Goal: Information Seeking & Learning: Learn about a topic

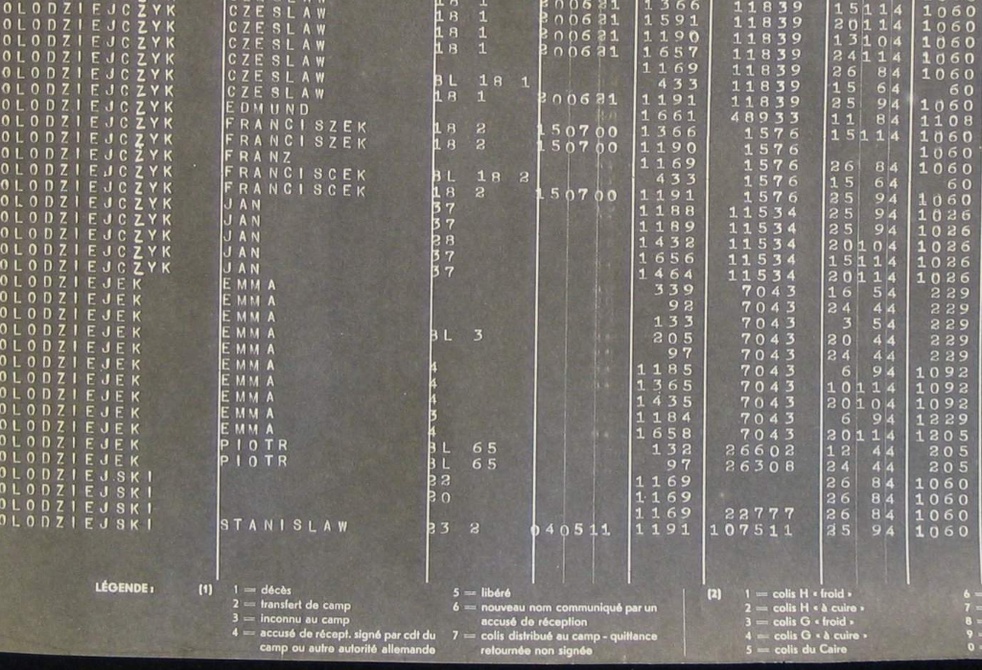
scroll to position [1248, 0]
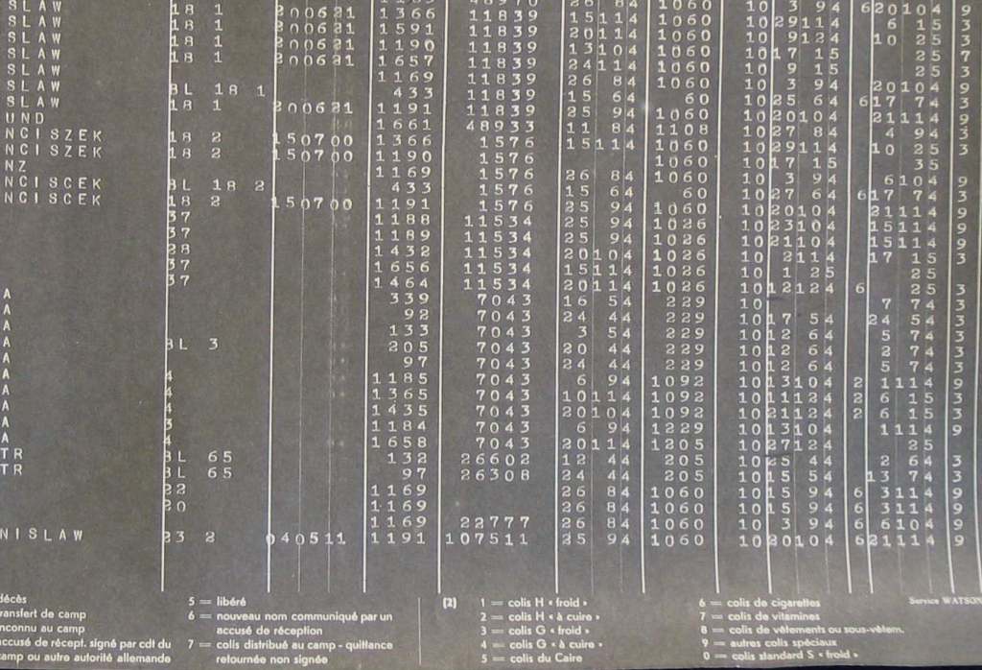
click at [163, 135] on img at bounding box center [490, 287] width 655 height 364
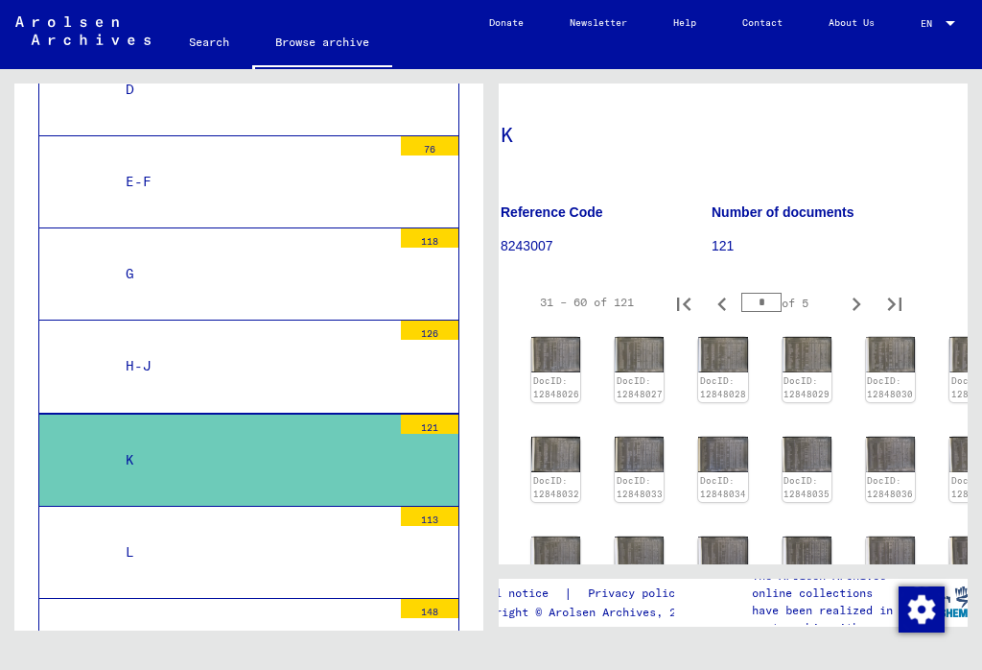
scroll to position [106, 21]
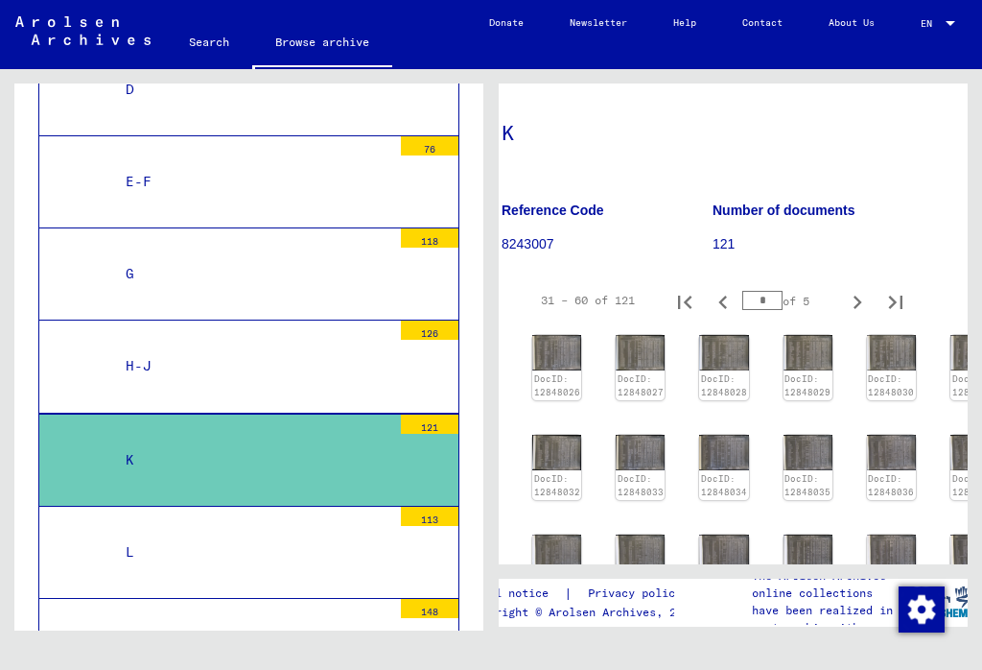
click at [801, 543] on img at bounding box center [808, 552] width 49 height 36
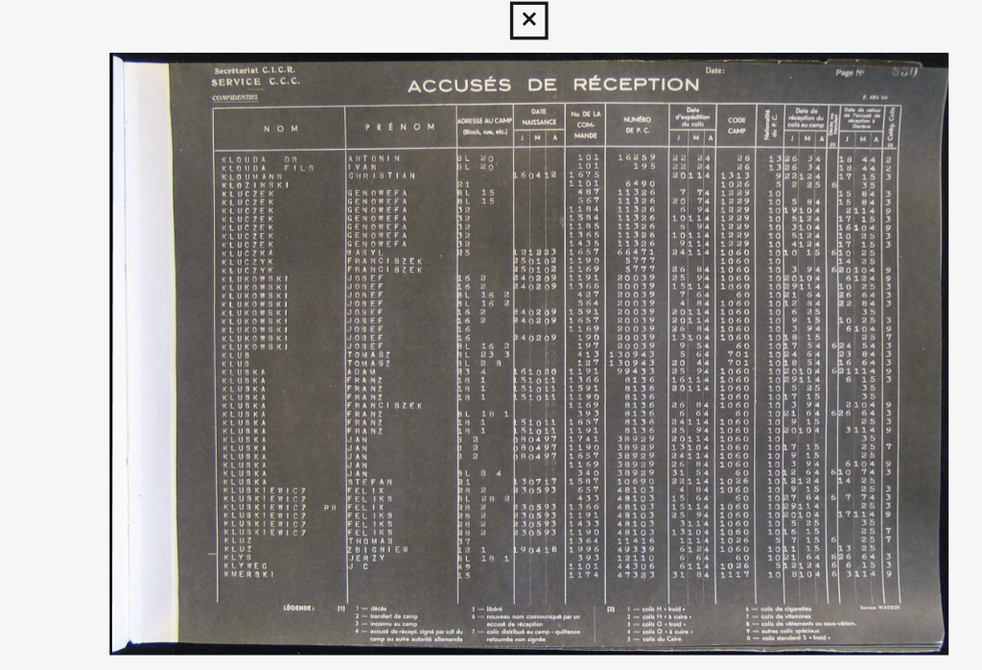
click at [825, 262] on icon at bounding box center [836, 285] width 23 height 46
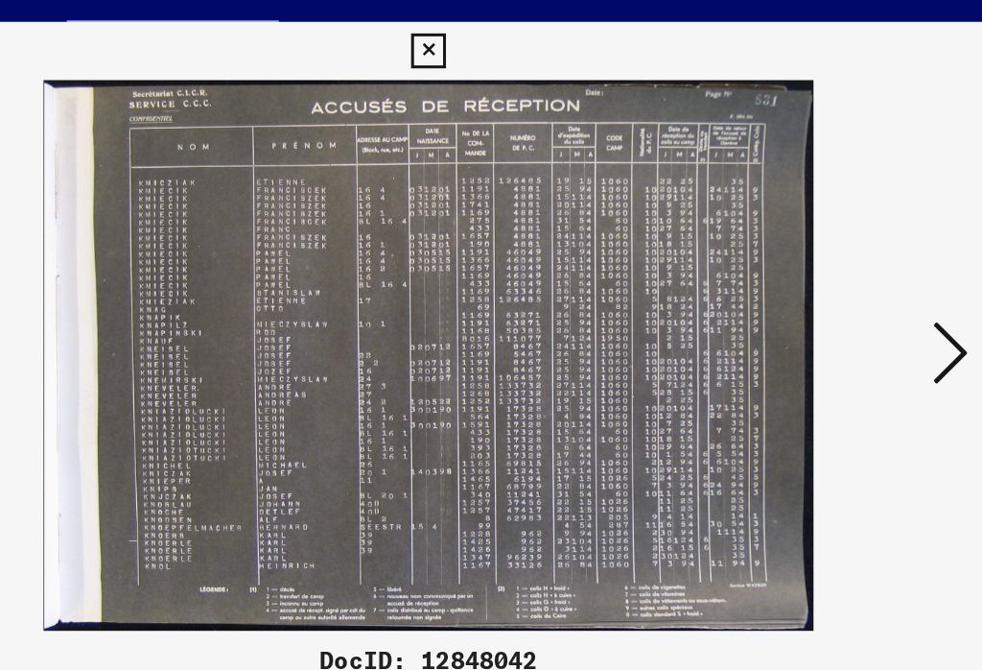
click at [825, 262] on icon at bounding box center [836, 285] width 23 height 46
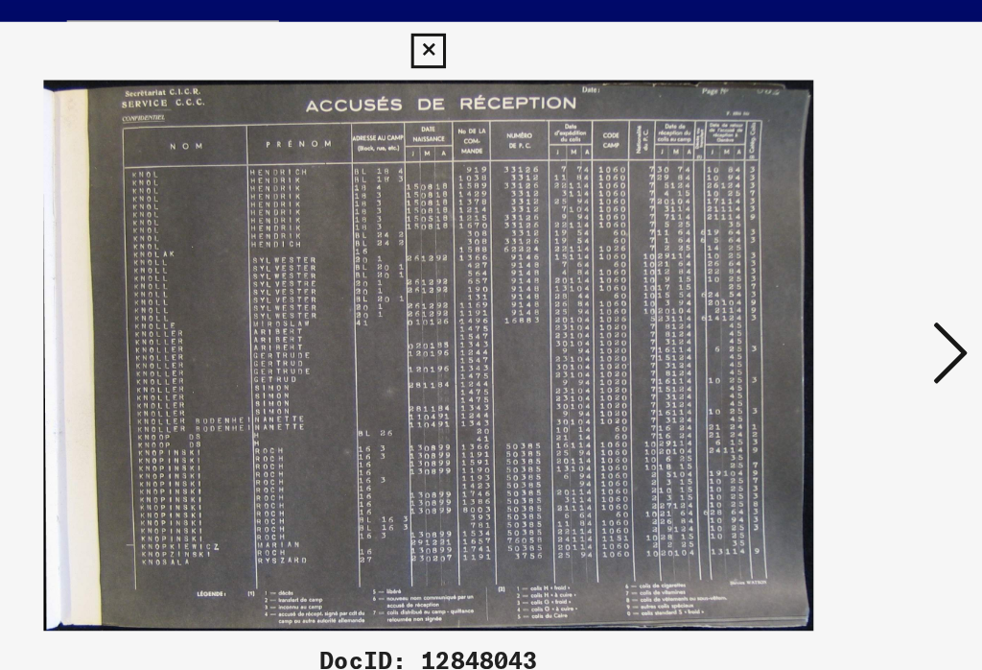
click at [825, 262] on icon at bounding box center [836, 285] width 23 height 46
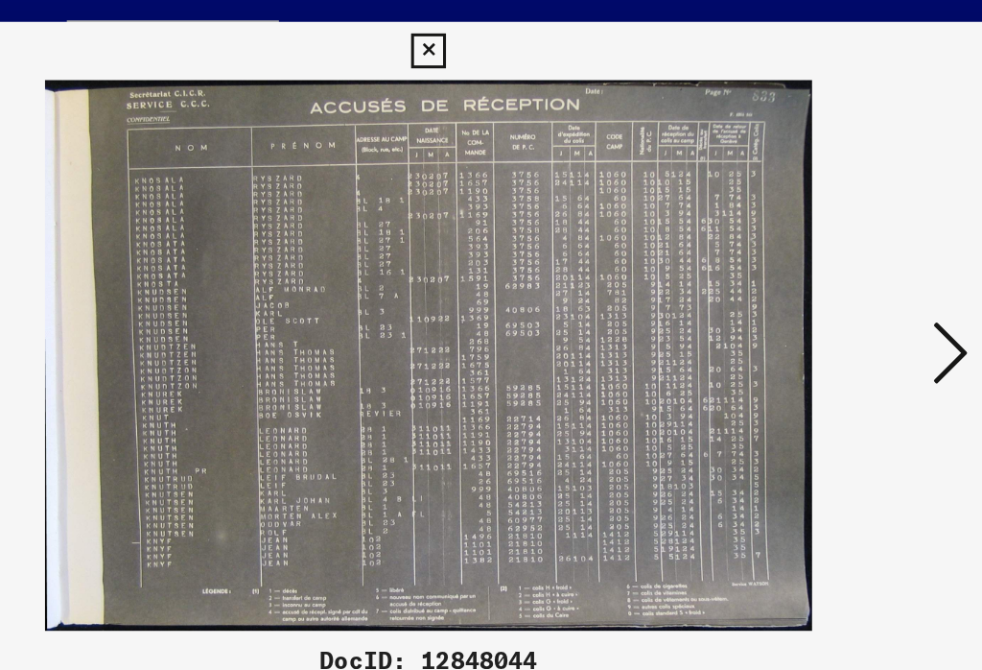
click at [825, 262] on icon at bounding box center [836, 285] width 23 height 46
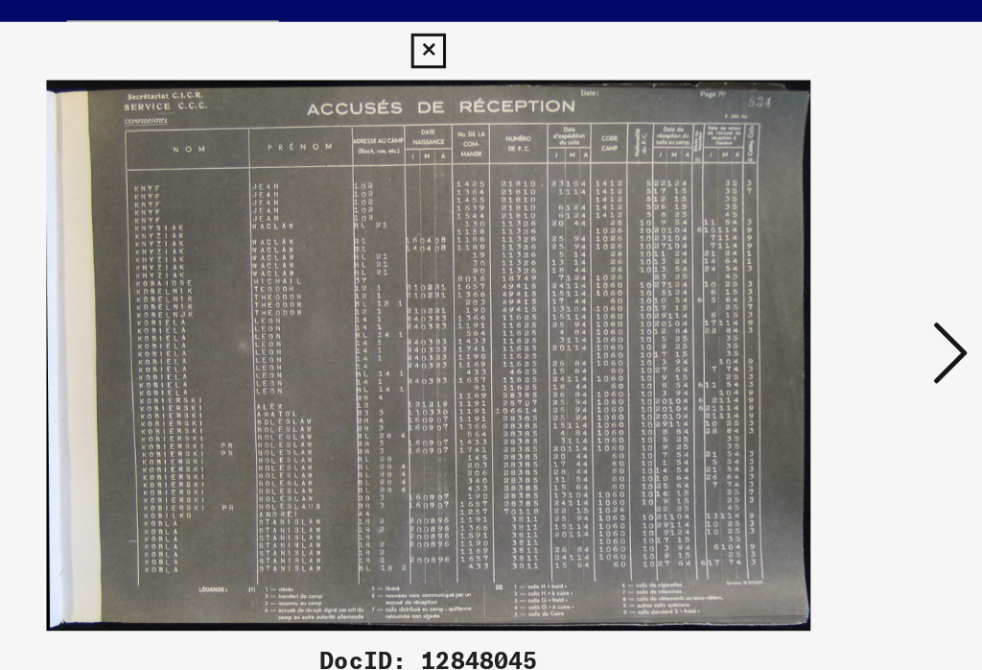
click at [825, 262] on icon at bounding box center [836, 285] width 23 height 46
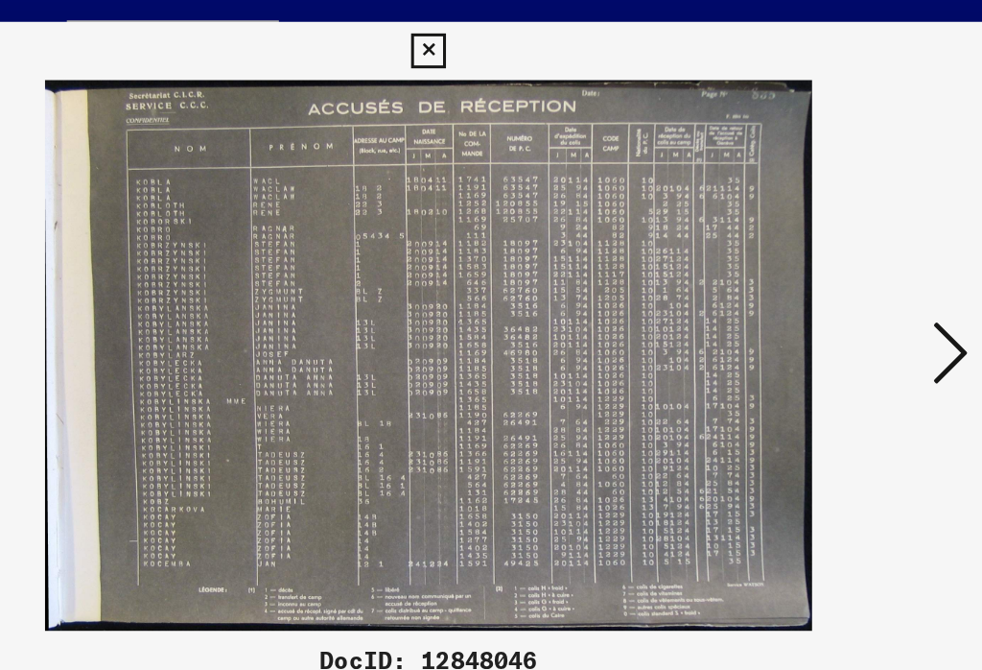
click at [825, 262] on icon at bounding box center [836, 285] width 23 height 46
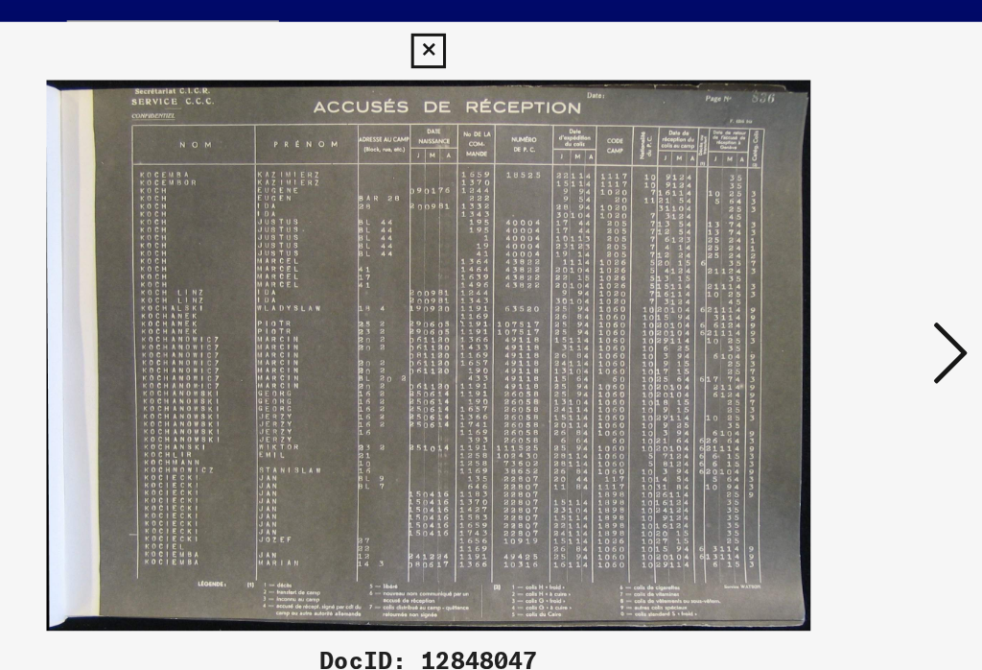
click at [825, 262] on icon at bounding box center [836, 285] width 23 height 46
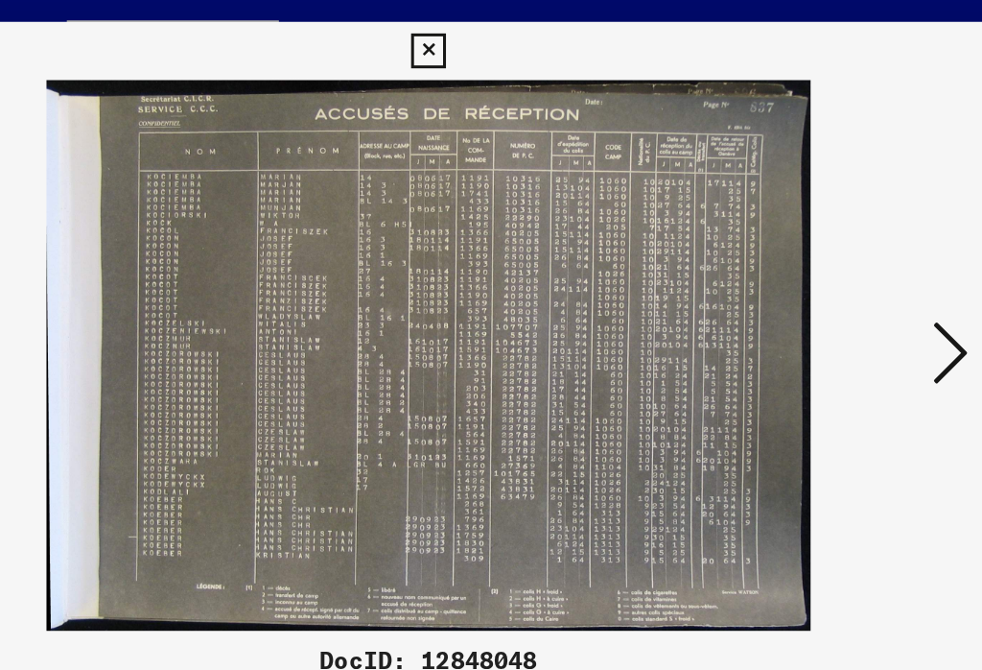
click at [819, 259] on button at bounding box center [836, 286] width 35 height 55
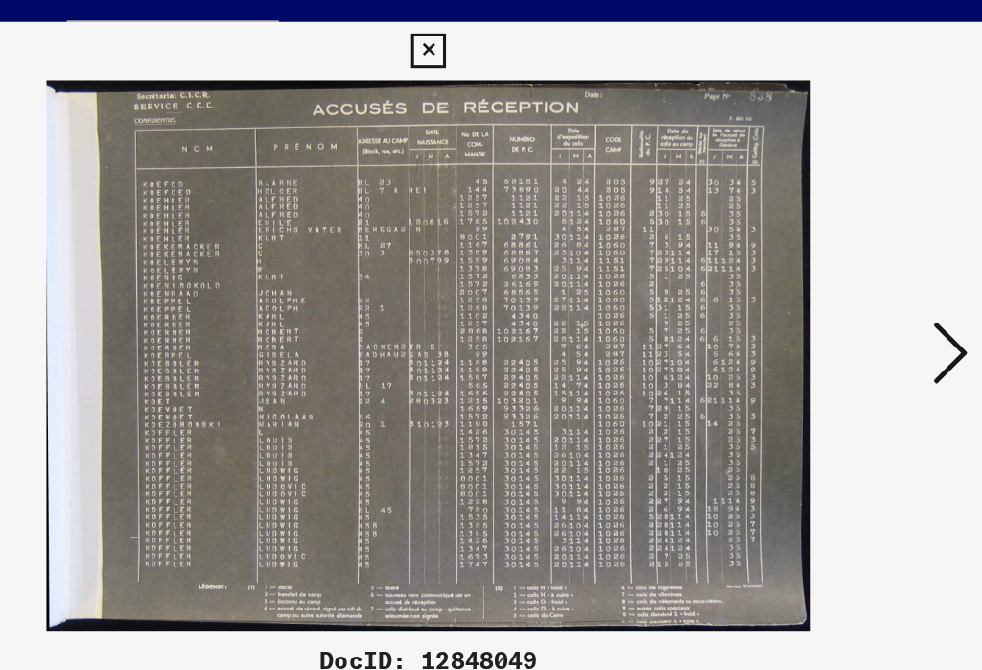
click at [825, 262] on icon at bounding box center [836, 285] width 23 height 46
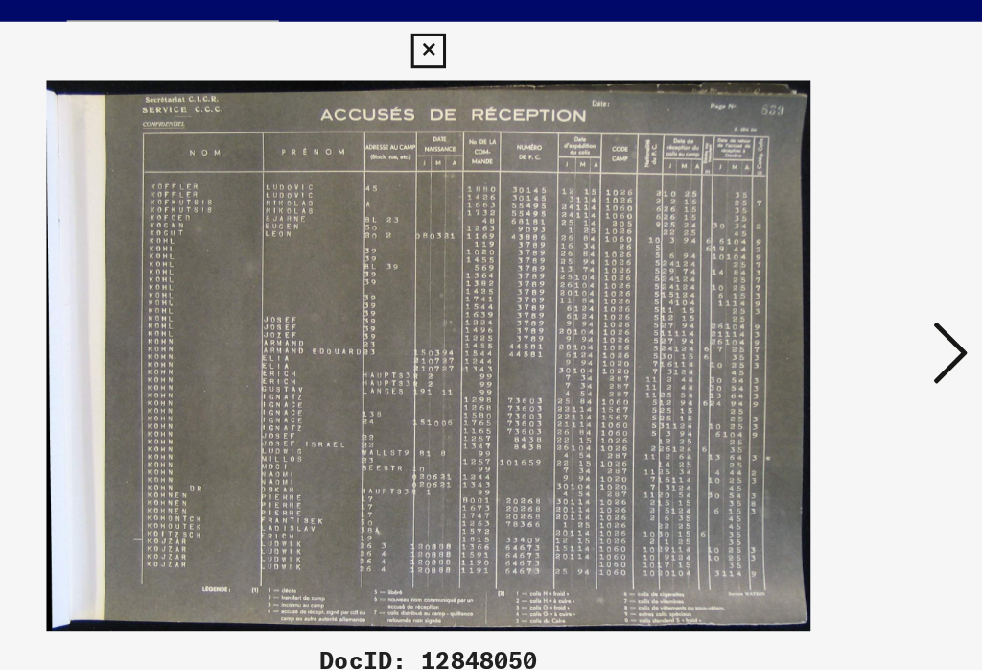
click at [825, 262] on icon at bounding box center [836, 285] width 23 height 46
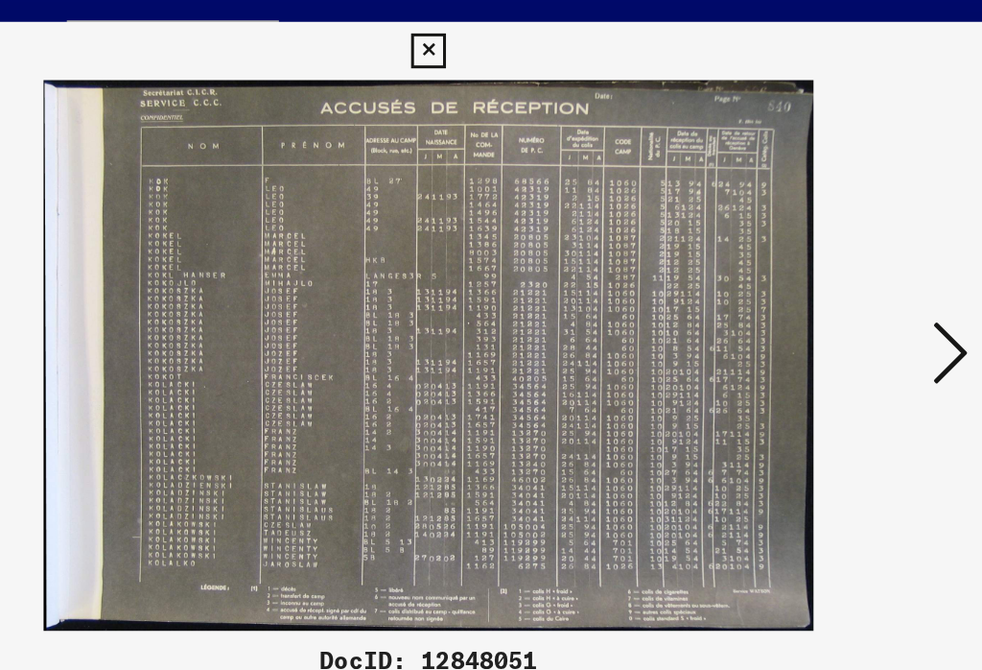
click at [825, 262] on icon at bounding box center [836, 285] width 23 height 46
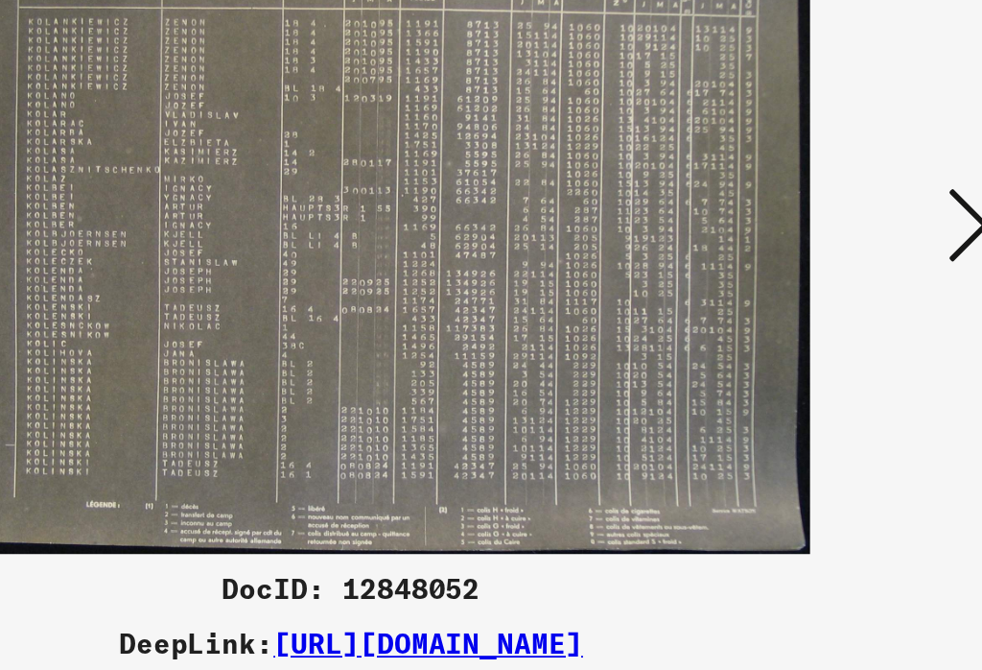
click at [825, 262] on icon at bounding box center [836, 285] width 23 height 46
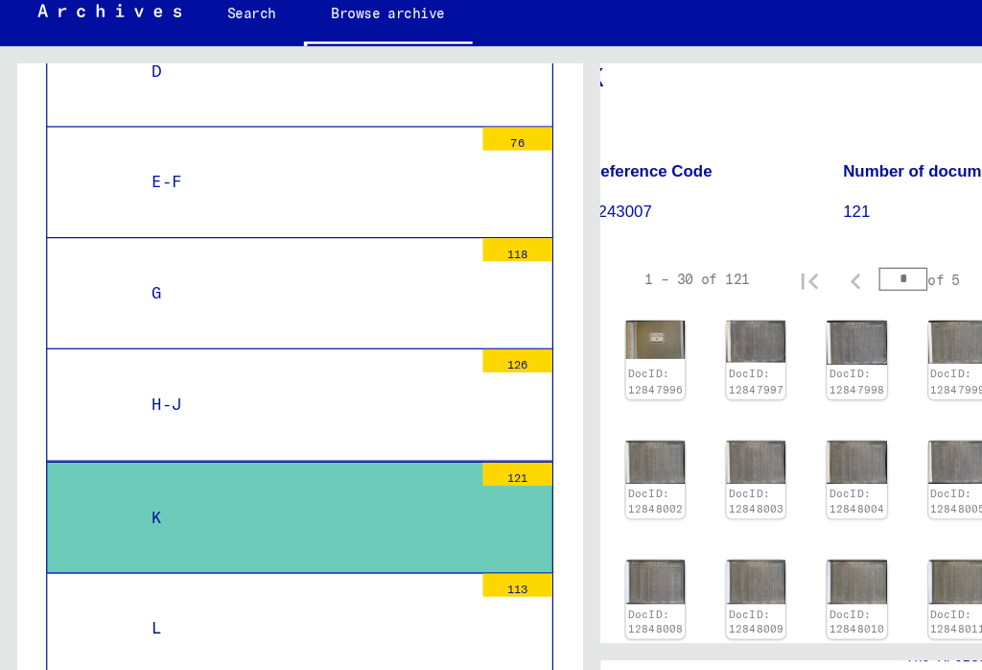
scroll to position [146, 34]
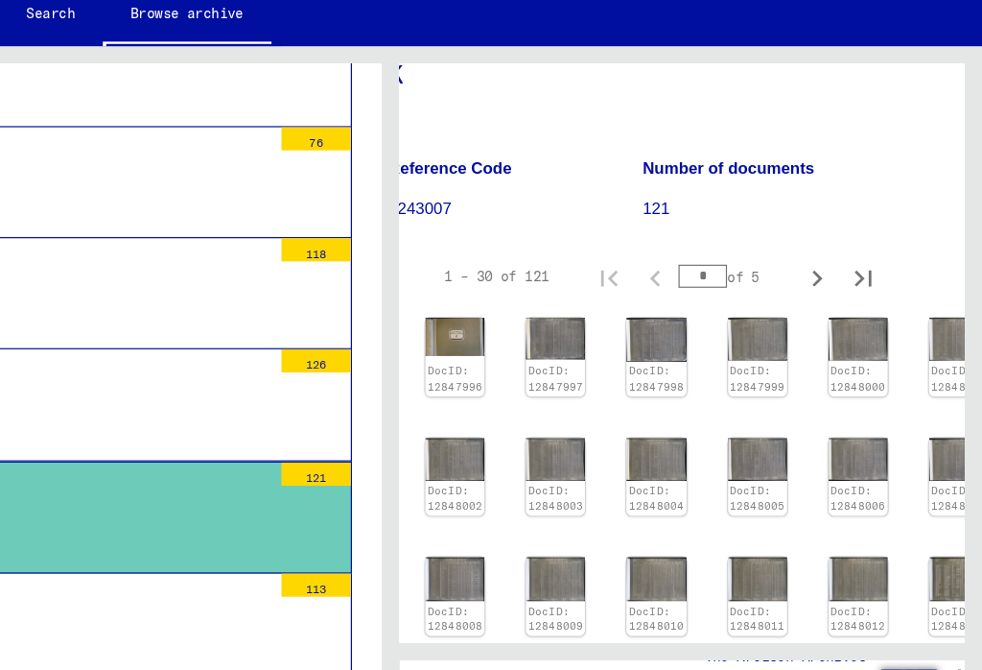
click at [832, 249] on icon "Next page" at bounding box center [845, 262] width 27 height 27
type input "*"
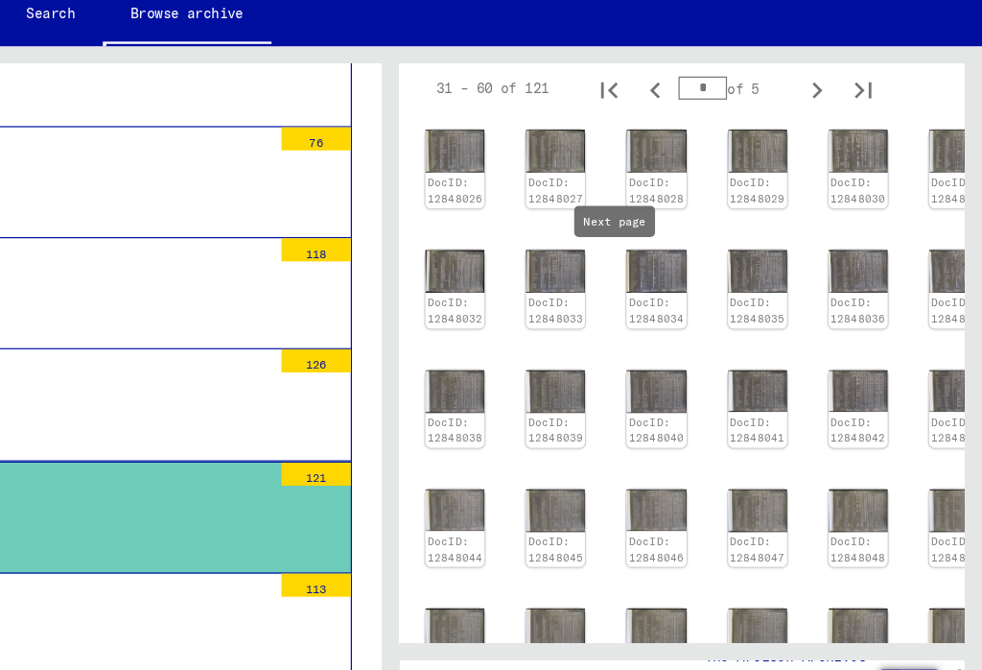
scroll to position [303, 34]
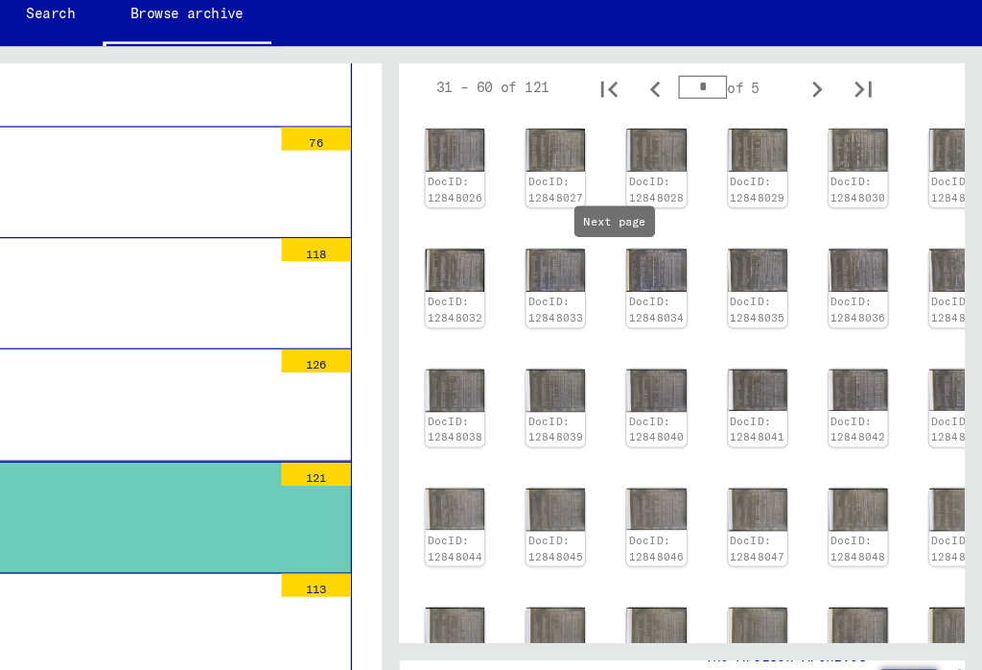
click at [771, 534] on img at bounding box center [795, 552] width 49 height 36
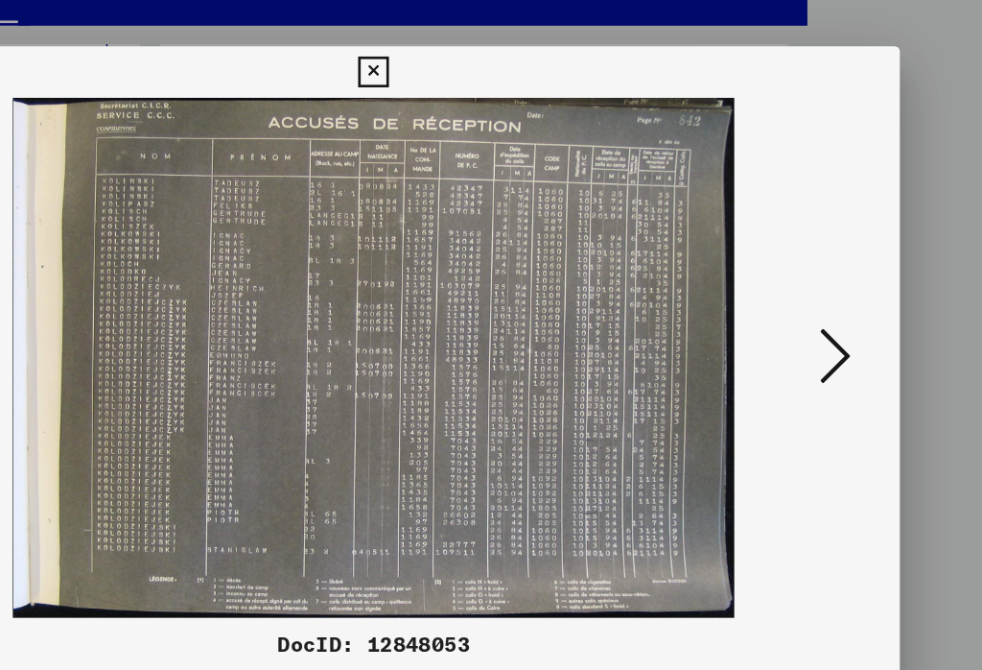
click at [825, 270] on icon at bounding box center [836, 285] width 23 height 46
